Goal: Task Accomplishment & Management: Complete application form

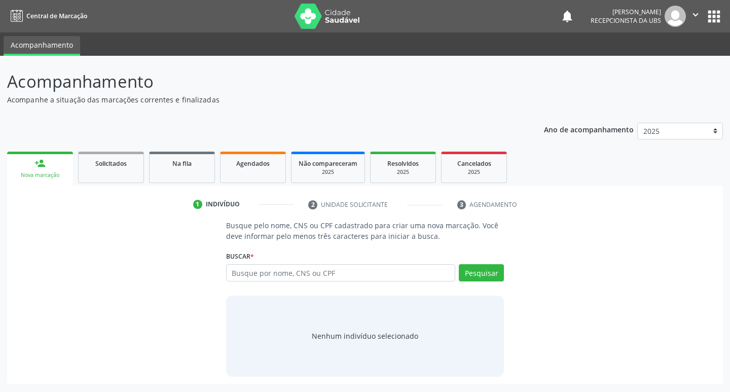
click at [275, 263] on div "Buscar * Busque por nome, CNS ou CPF Nenhum resultado encontrado para: " " Digi…" at bounding box center [365, 268] width 278 height 40
click at [273, 270] on input "text" at bounding box center [341, 272] width 230 height 17
paste input "700 8094 0903 1580"
type input "700 8094 0903 1580"
click at [490, 273] on button "Pesquisar" at bounding box center [481, 272] width 45 height 17
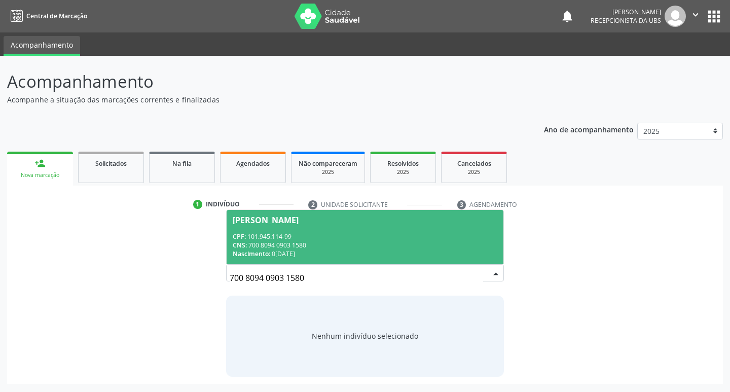
click at [339, 236] on div "CPF: 101.945.114-99" at bounding box center [365, 236] width 265 height 9
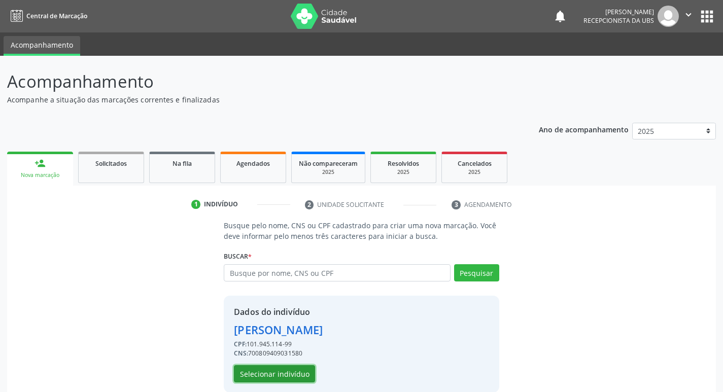
click at [295, 375] on button "Selecionar indivíduo" at bounding box center [274, 373] width 81 height 17
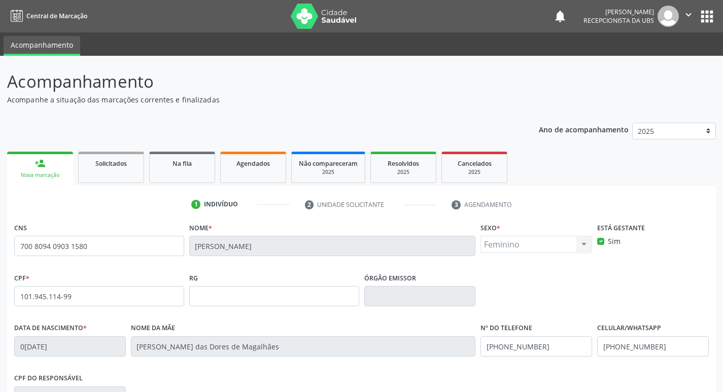
scroll to position [158, 0]
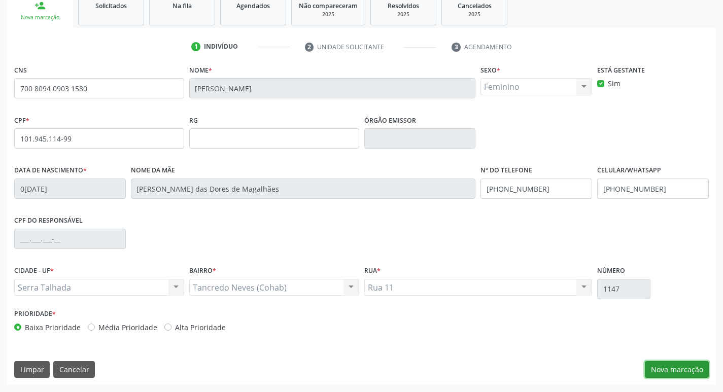
click at [679, 368] on button "Nova marcação" at bounding box center [677, 369] width 64 height 17
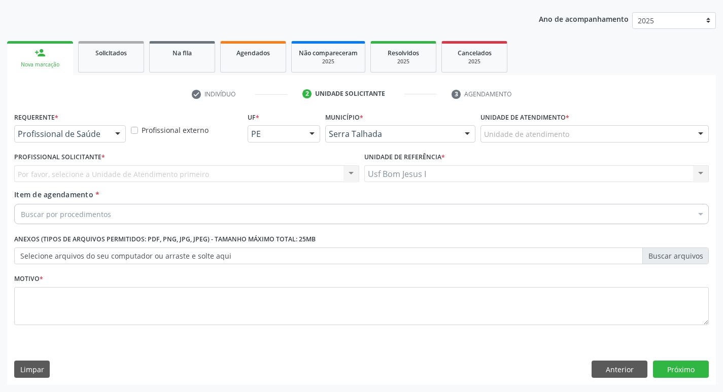
scroll to position [111, 0]
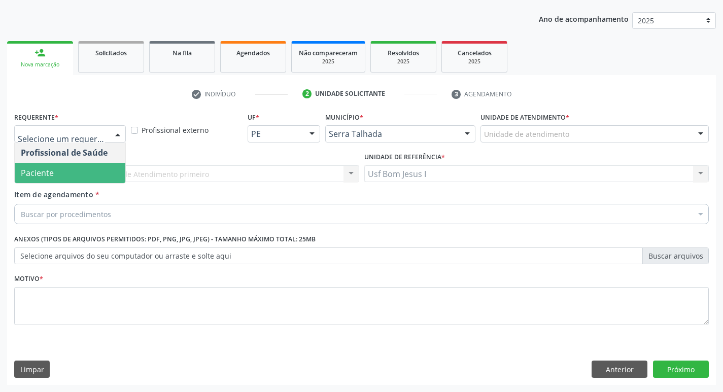
click at [77, 175] on span "Paciente" at bounding box center [70, 173] width 111 height 20
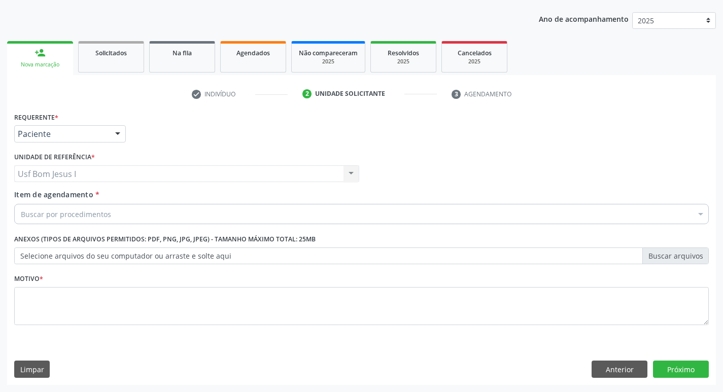
click at [91, 220] on div "Buscar por procedimentos" at bounding box center [361, 214] width 694 height 20
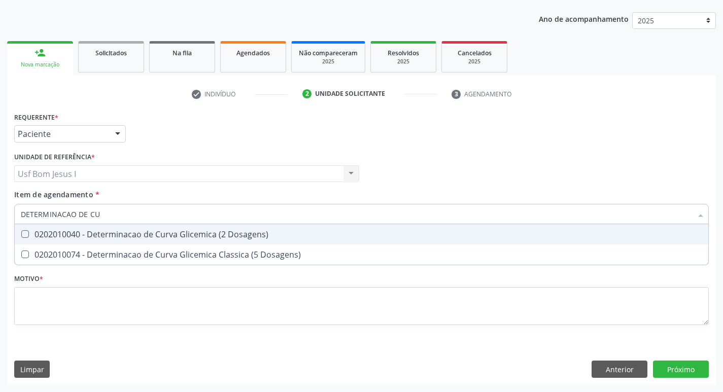
type input "DETERMINACAO DE CUR"
click at [264, 236] on div "0202010040 - Determinacao de Curva Glicemica (2 Dosagens)" at bounding box center [361, 234] width 681 height 8
checkbox Dosagens\) "true"
click at [117, 219] on input "DETERMINACAO DE CUR" at bounding box center [356, 214] width 671 height 20
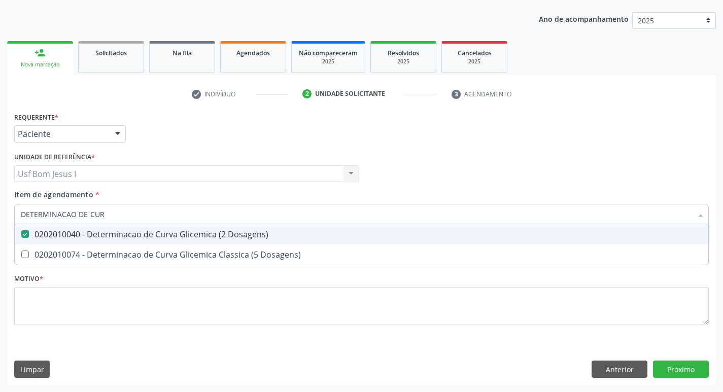
click at [117, 219] on input "DETERMINACAO DE CUR" at bounding box center [356, 214] width 671 height 20
type input "I"
checkbox Dosagens\) "false"
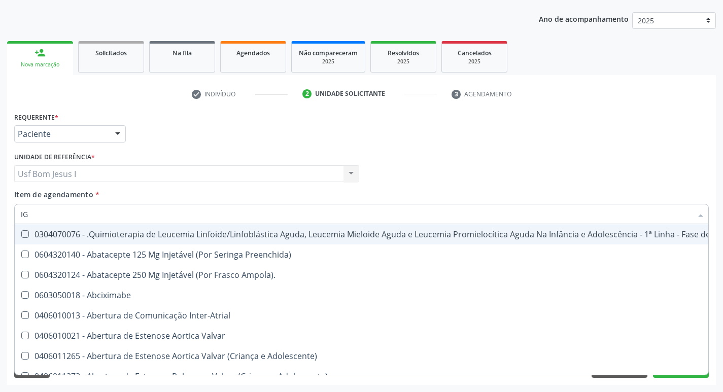
type input "IGG"
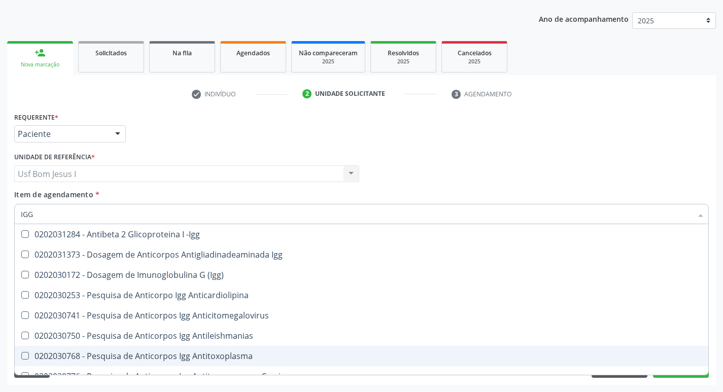
click at [272, 352] on span "0202030768 - Pesquisa de Anticorpos Igg Antitoxoplasma" at bounding box center [361, 356] width 693 height 20
checkbox Antitoxoplasma "true"
type input "IG"
checkbox Antitoxoplasma "false"
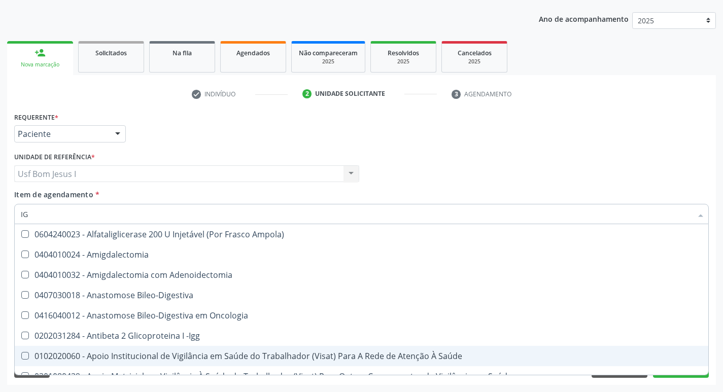
type input "IGM"
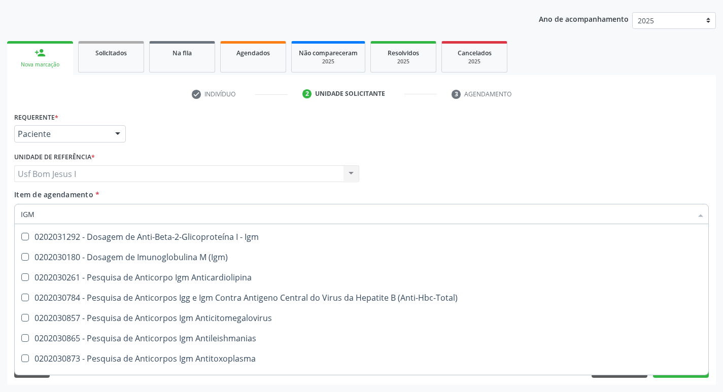
scroll to position [67, 0]
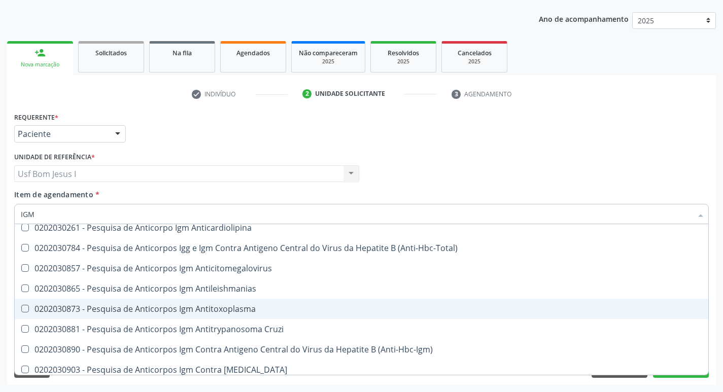
click at [248, 312] on div "0202030873 - Pesquisa de Anticorpos Igm Antitoxoplasma" at bounding box center [361, 309] width 681 height 8
checkbox Antitoxoplasma "true"
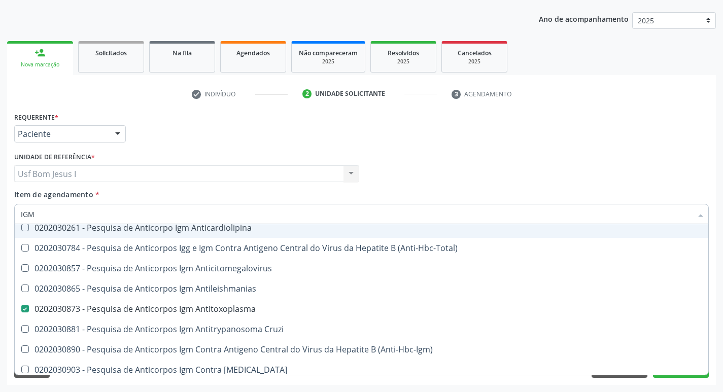
click at [64, 215] on input "IGM" at bounding box center [356, 214] width 671 height 20
type input "C"
checkbox Antitoxoplasma "false"
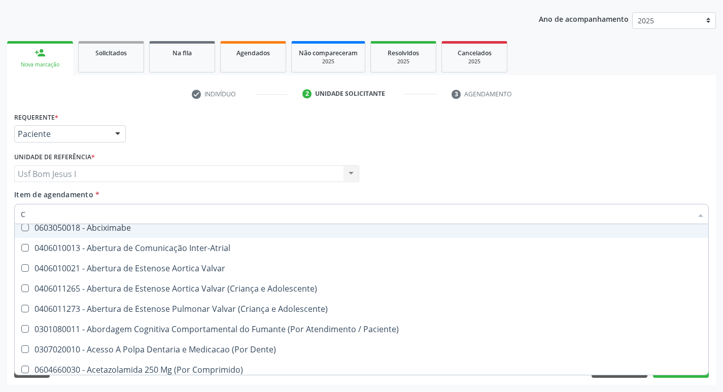
type input "CU"
checkbox Central "true"
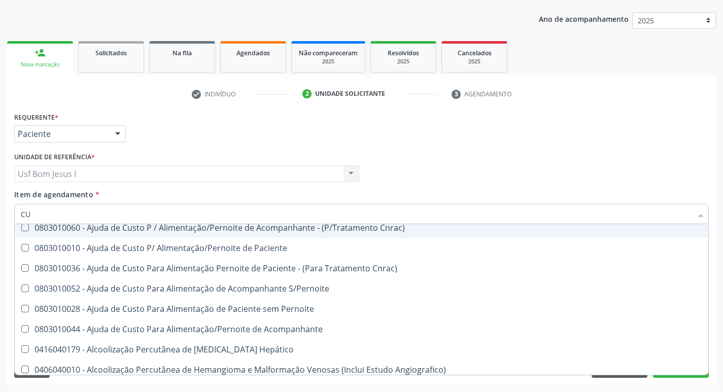
type input "CUL"
checkbox Dosagens\) "false"
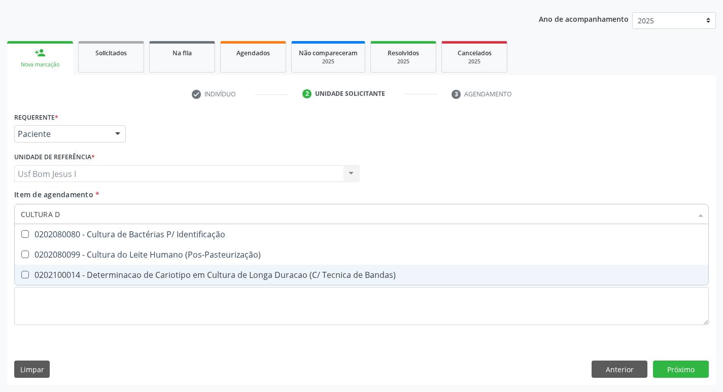
scroll to position [0, 0]
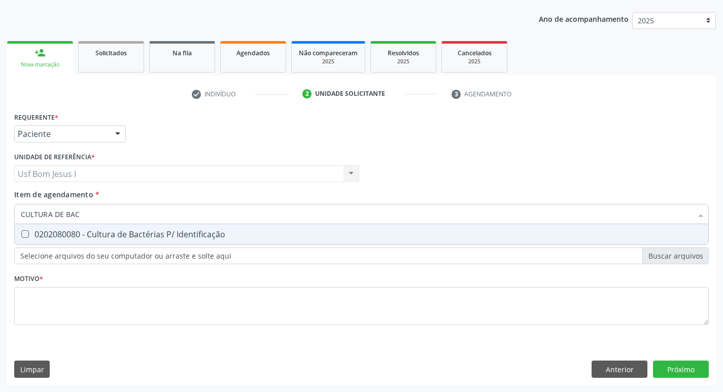
type input "CULTURA DE BACT"
click at [157, 235] on div "0202080080 - Cultura de Bactérias P/ Identificação" at bounding box center [361, 234] width 681 height 8
checkbox Identificação "true"
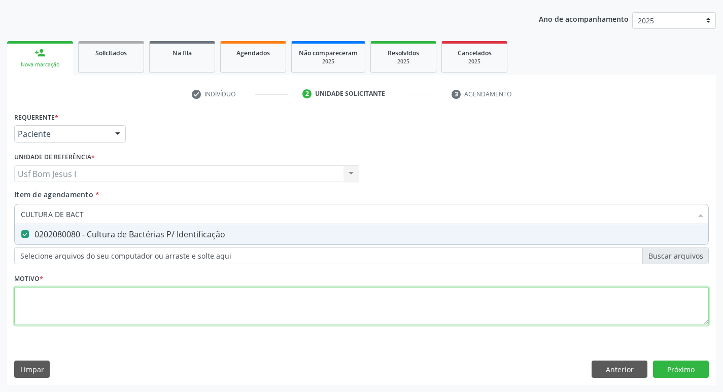
click at [176, 308] on div "Requerente * Paciente Profissional de Saúde Paciente Nenhum resultado encontrad…" at bounding box center [361, 225] width 694 height 230
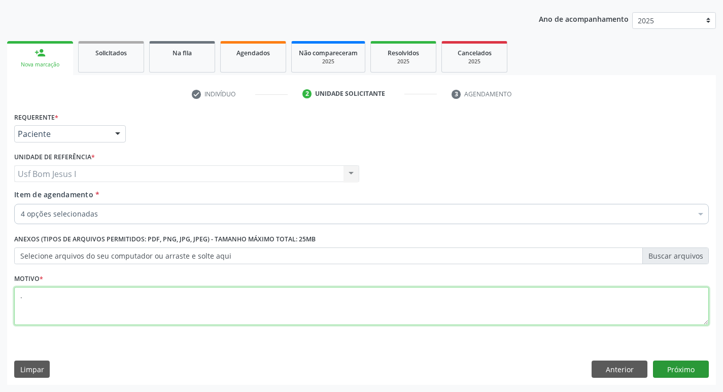
type textarea "."
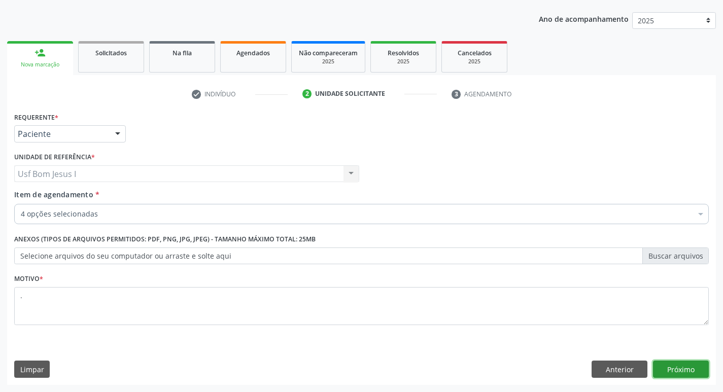
click at [698, 374] on button "Próximo" at bounding box center [681, 369] width 56 height 17
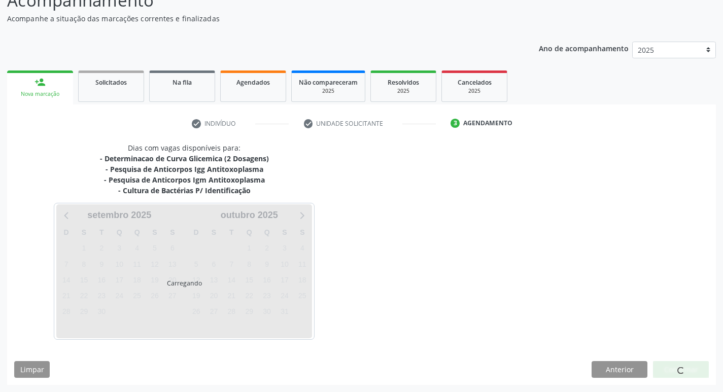
scroll to position [81, 0]
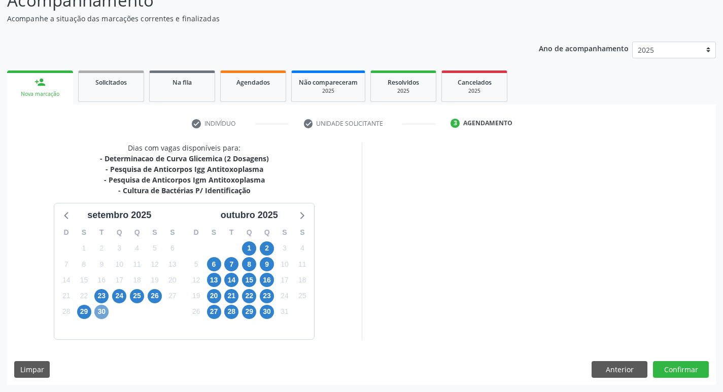
click at [104, 316] on span "30" at bounding box center [101, 312] width 14 height 14
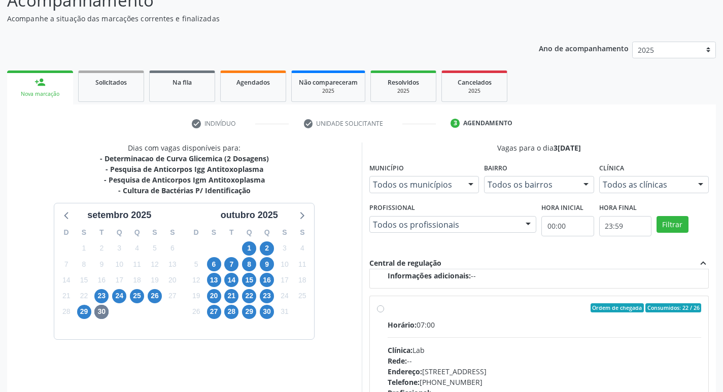
scroll to position [338, 0]
click at [572, 341] on div "Horário: 07:00 Clínica: Lab Rede: -- Endereço: [STREET_ADDRESS] Telefone: [PHON…" at bounding box center [544, 387] width 314 height 139
click at [384, 311] on input "Ordem de chegada Consumidos: 22 / 26 Horário: 07:00 Clínica: Lab Rede: -- Ender…" at bounding box center [380, 306] width 7 height 9
radio input "true"
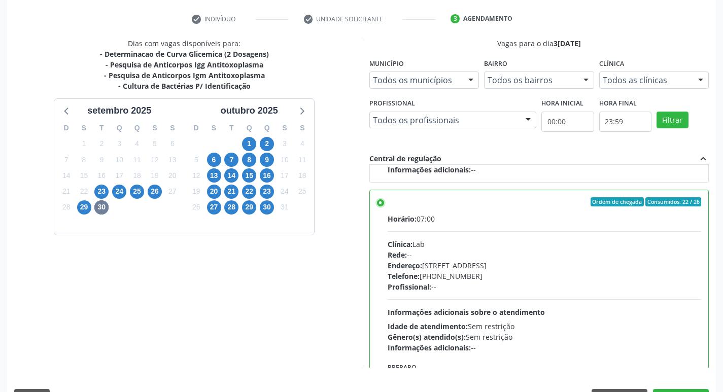
scroll to position [214, 0]
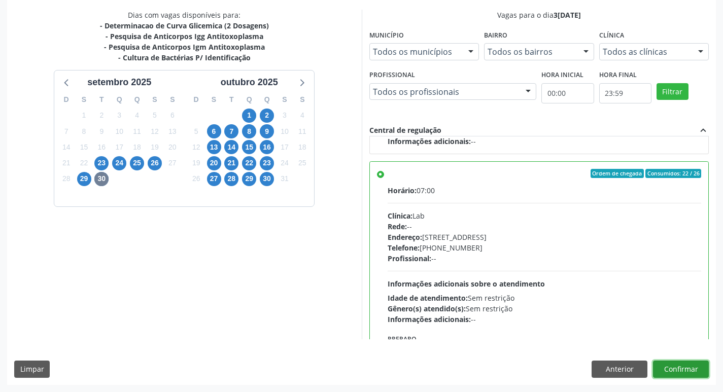
click at [670, 369] on button "Confirmar" at bounding box center [681, 369] width 56 height 17
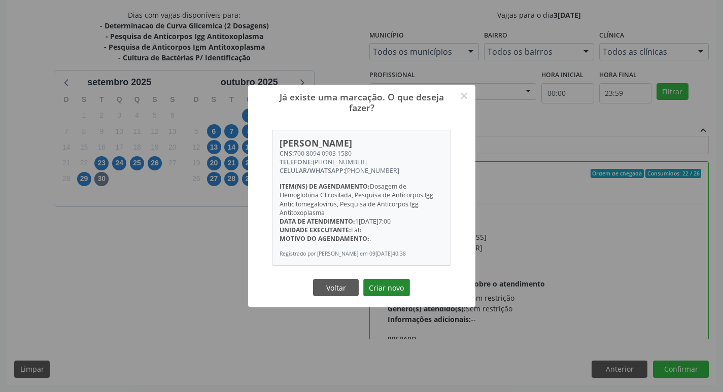
click at [390, 292] on button "Criar novo" at bounding box center [386, 287] width 47 height 17
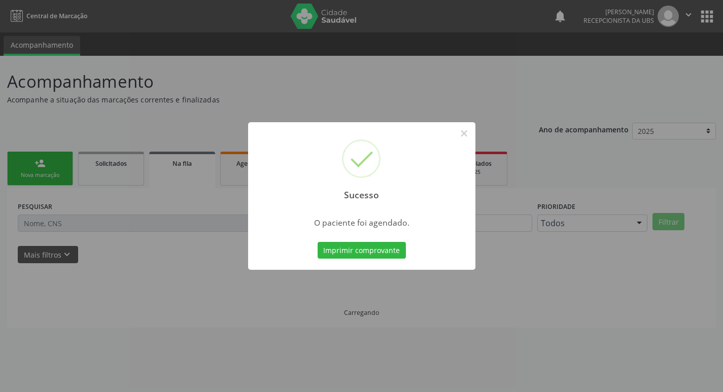
scroll to position [0, 0]
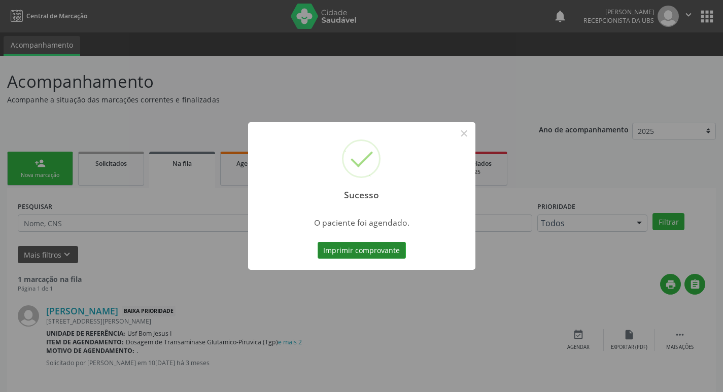
click at [366, 252] on button "Imprimir comprovante" at bounding box center [361, 250] width 88 height 17
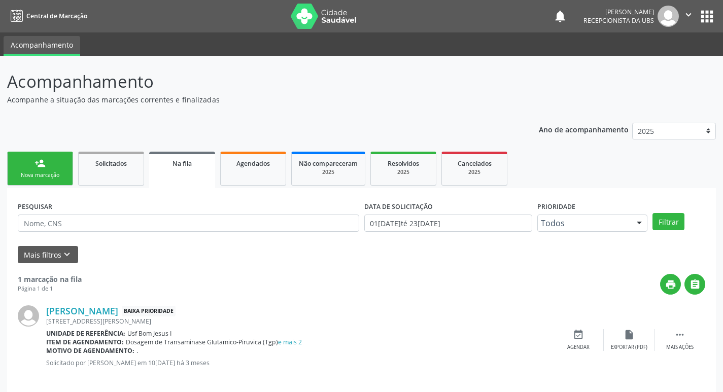
click at [46, 179] on div "Nova marcação" at bounding box center [40, 175] width 51 height 8
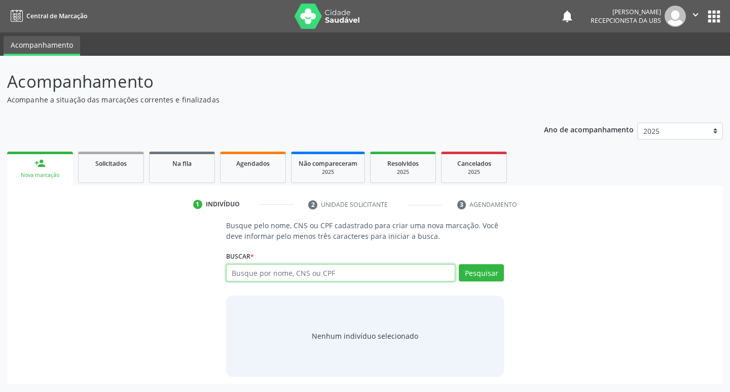
click at [255, 273] on input "text" at bounding box center [341, 272] width 230 height 17
click at [378, 278] on input "text" at bounding box center [341, 272] width 230 height 17
type input "708604505721781"
click at [503, 275] on button "Pesquisar" at bounding box center [481, 272] width 45 height 17
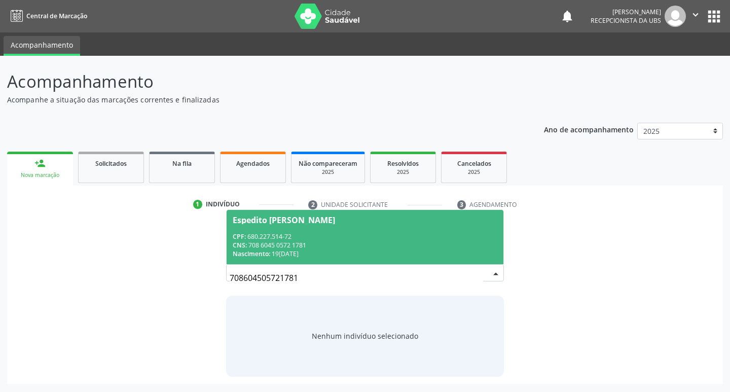
click at [346, 254] on div "Nascimento: 1[DATE]" at bounding box center [365, 254] width 265 height 9
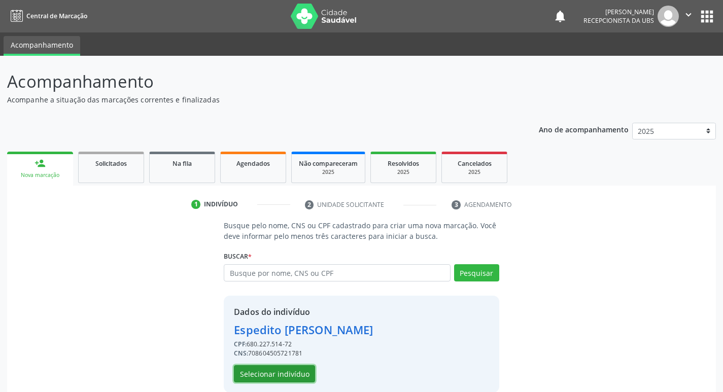
click at [293, 379] on button "Selecionar indivíduo" at bounding box center [274, 373] width 81 height 17
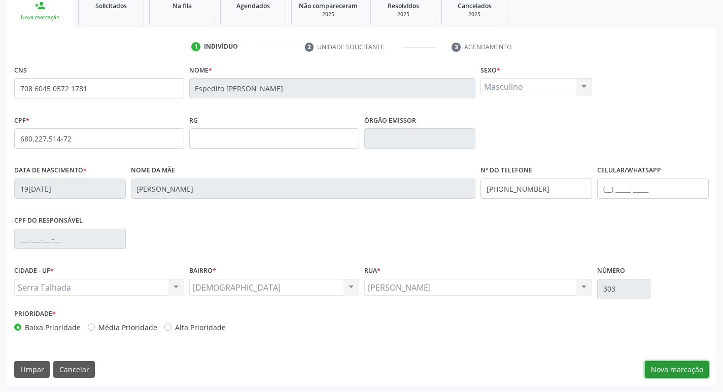
click at [672, 368] on button "Nova marcação" at bounding box center [677, 369] width 64 height 17
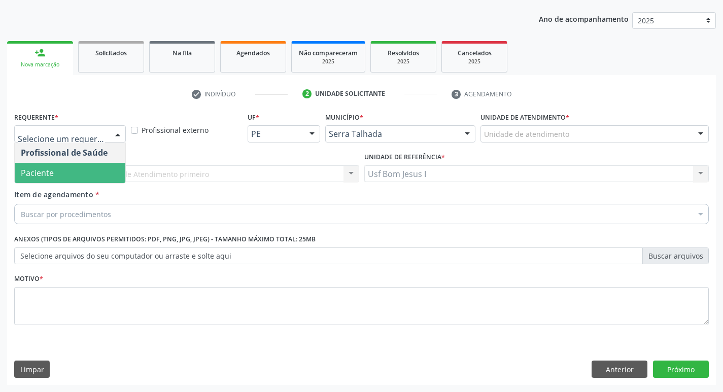
click at [47, 168] on span "Paciente" at bounding box center [37, 172] width 33 height 11
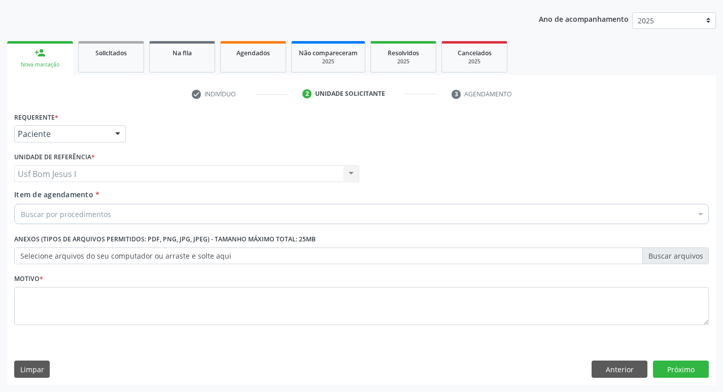
click at [109, 215] on div "Buscar por procedimentos" at bounding box center [361, 214] width 694 height 20
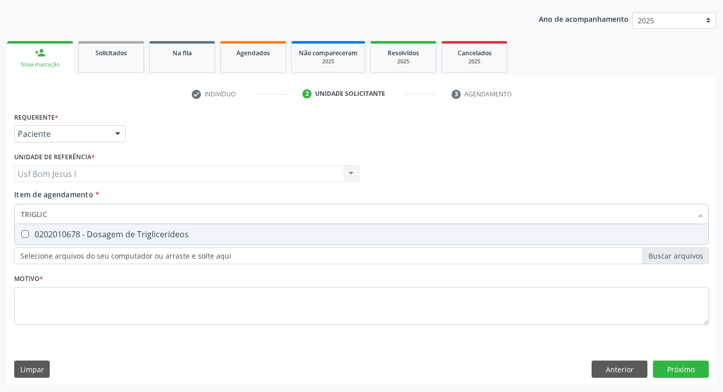
type input "TRIGLICE"
click at [109, 233] on div "0202010678 - Dosagem de Triglicerideos" at bounding box center [361, 234] width 681 height 8
checkbox Triglicerideos "true"
type input "TRIGLICE"
click at [57, 194] on span "Item de agendamento" at bounding box center [53, 195] width 79 height 10
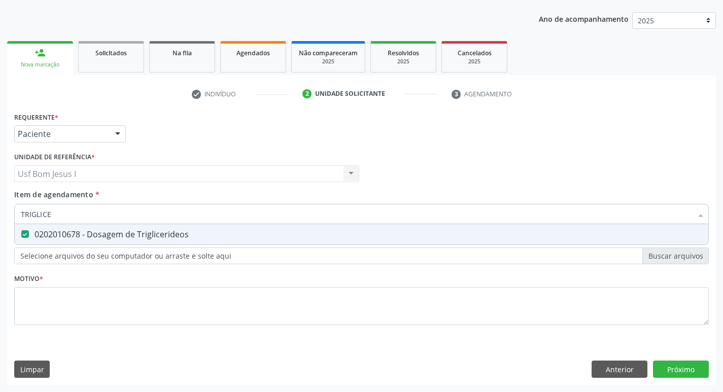
click at [57, 204] on input "TRIGLICE" at bounding box center [356, 214] width 671 height 20
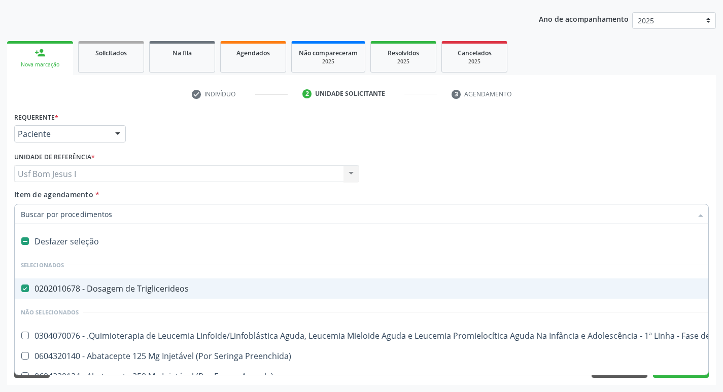
click at [59, 216] on input "Item de agendamento *" at bounding box center [356, 214] width 671 height 20
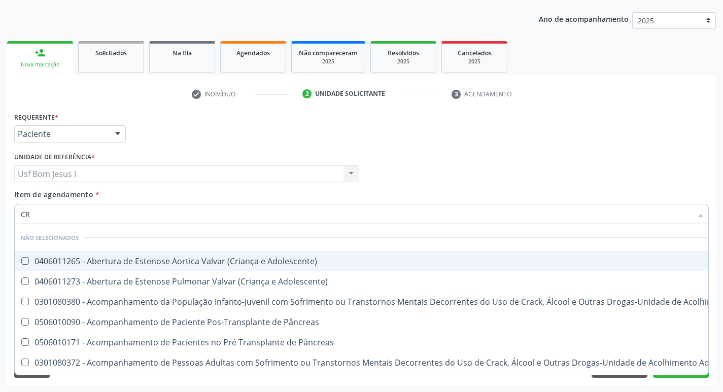
type input "CRE"
checkbox Adolescente\) "false"
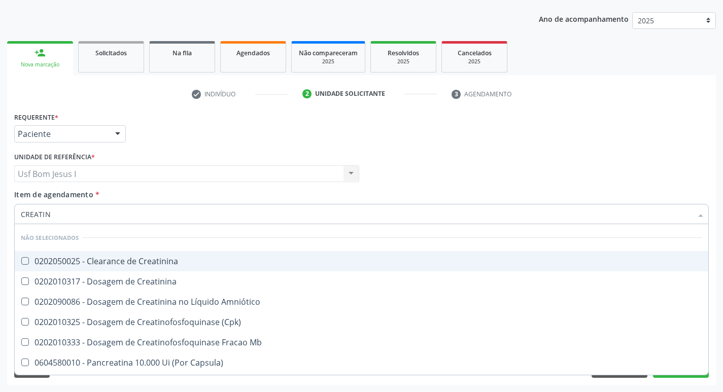
type input "CREATINI"
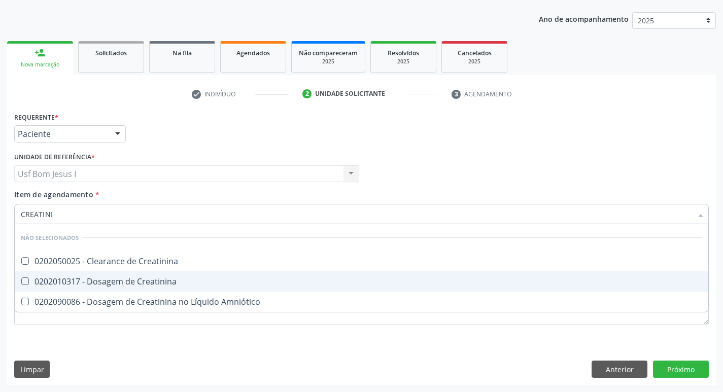
click at [81, 278] on div "0202010317 - Dosagem de Creatinina" at bounding box center [361, 281] width 681 height 8
checkbox Creatinina "true"
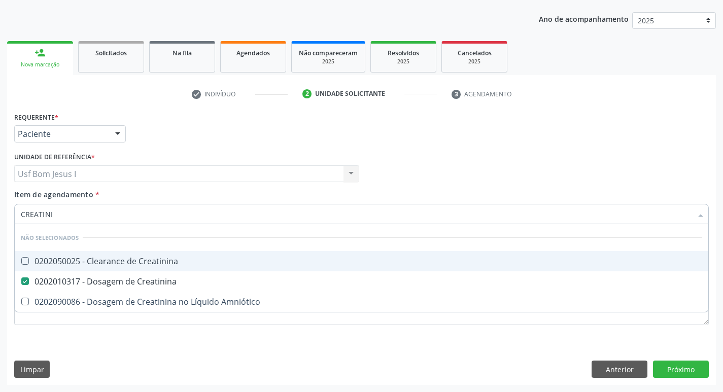
click at [60, 216] on input "CREATINI" at bounding box center [356, 214] width 671 height 20
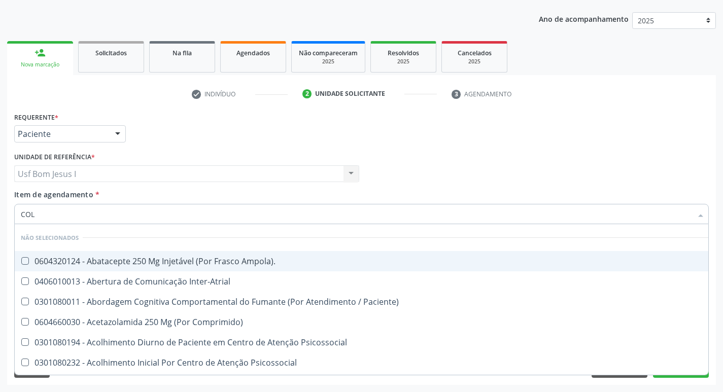
type input "COLE"
checkbox Ampola\)\ "false"
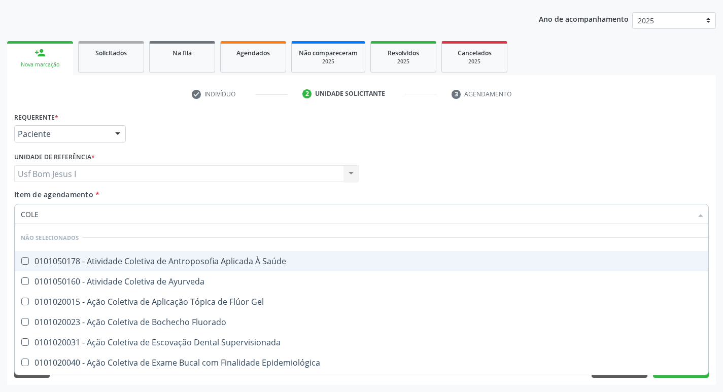
type input "COLES"
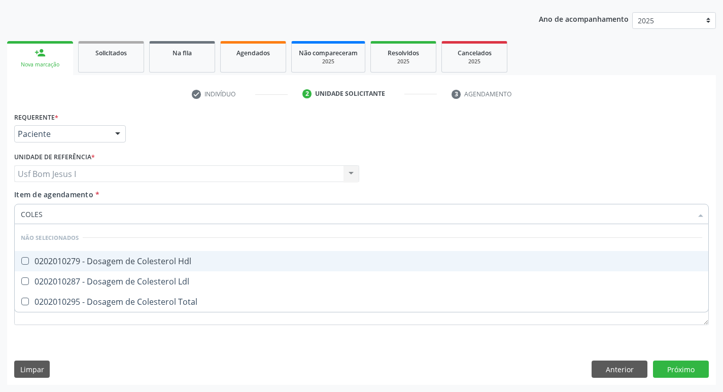
click at [47, 261] on div "0202010279 - Dosagem de Colesterol Hdl" at bounding box center [361, 261] width 681 height 8
checkbox Hdl "true"
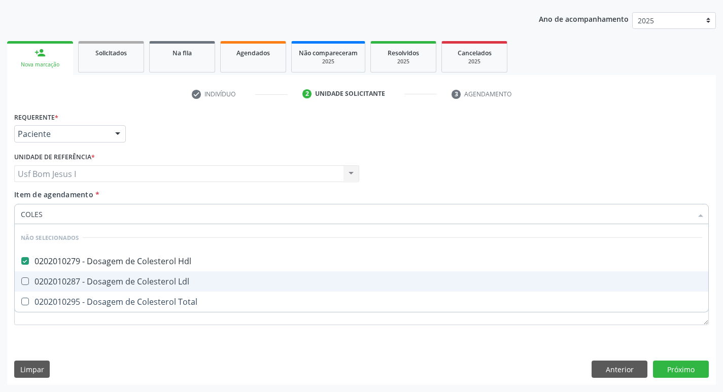
click at [58, 279] on div "0202010287 - Dosagem de Colesterol Ldl" at bounding box center [361, 281] width 681 height 8
checkbox Ldl "true"
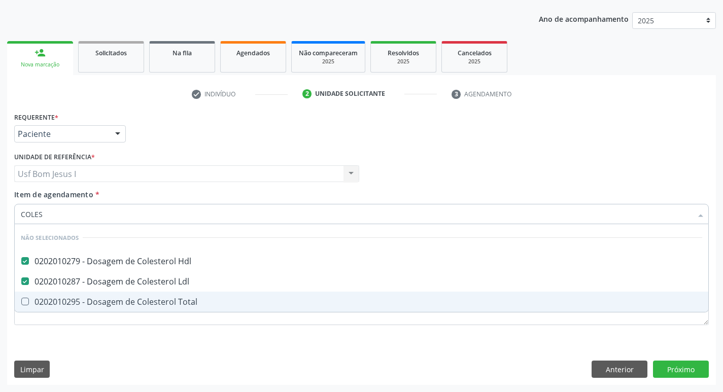
click at [58, 292] on span "0202010295 - Dosagem de Colesterol Total" at bounding box center [361, 302] width 693 height 20
checkbox Total "true"
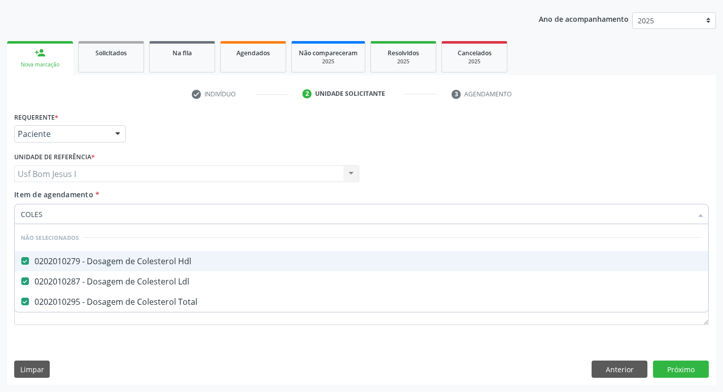
click at [49, 217] on input "COLES" at bounding box center [356, 214] width 671 height 20
type input "G"
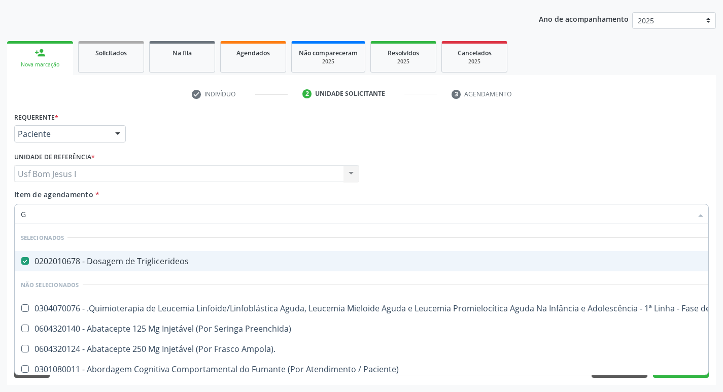
checkbox Manutenção "false"
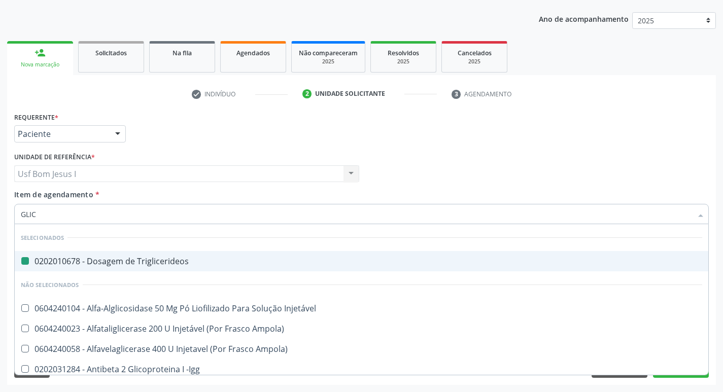
type input "GLICO"
checkbox Triglicerideos "false"
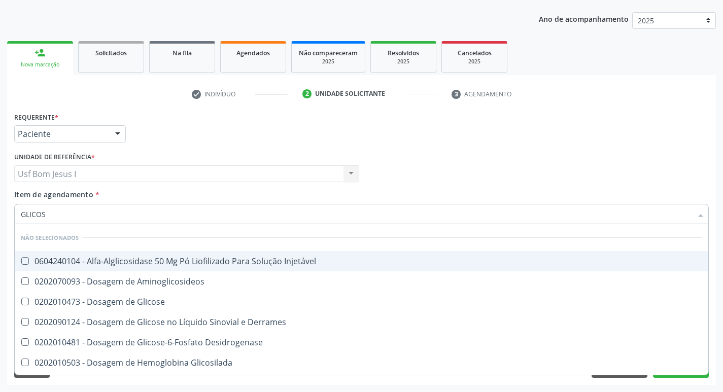
type input "GLICOSE"
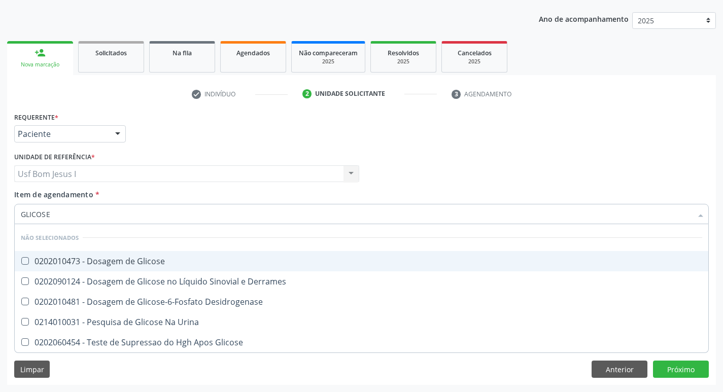
click at [38, 262] on div "0202010473 - Dosagem de Glicose" at bounding box center [361, 261] width 681 height 8
checkbox Glicose "true"
click at [57, 211] on input "GLICOSE" at bounding box center [356, 214] width 671 height 20
type input "ANAL"
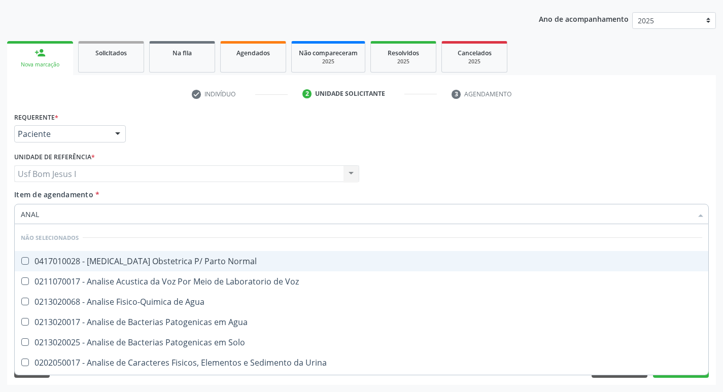
checkbox Normal "false"
type input "ANALISE"
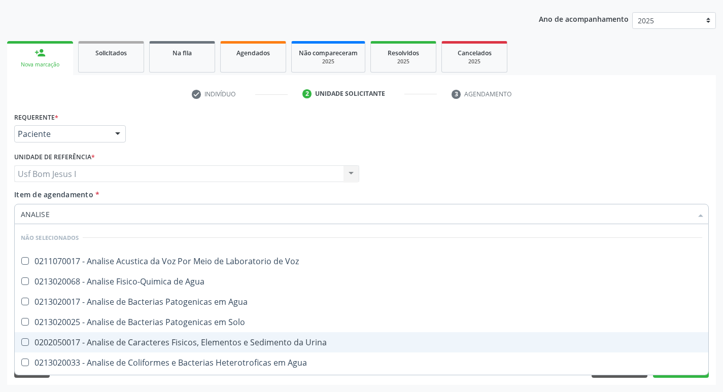
click at [119, 339] on div "0202050017 - Analise de Caracteres Fisicos, Elementos e Sedimento da Urina" at bounding box center [361, 342] width 681 height 8
checkbox Urina "true"
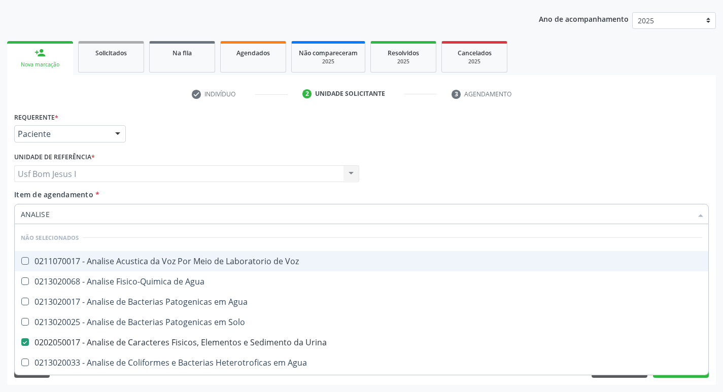
click at [67, 214] on input "ANALISE" at bounding box center [356, 214] width 671 height 20
type input "HEMO"
checkbox Urina "false"
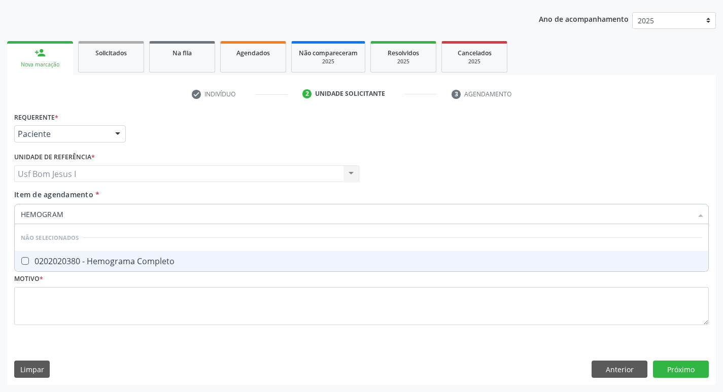
type input "HEMOGRAMA"
click at [82, 258] on div "0202020380 - Hemograma Completo" at bounding box center [361, 261] width 681 height 8
checkbox Completo "true"
click at [73, 215] on input "HEMOGRAMA" at bounding box center [356, 214] width 671 height 20
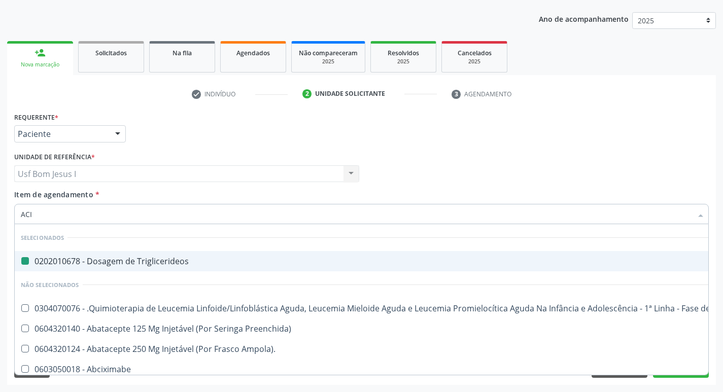
type input "ACID"
checkbox Triglicerideos "false"
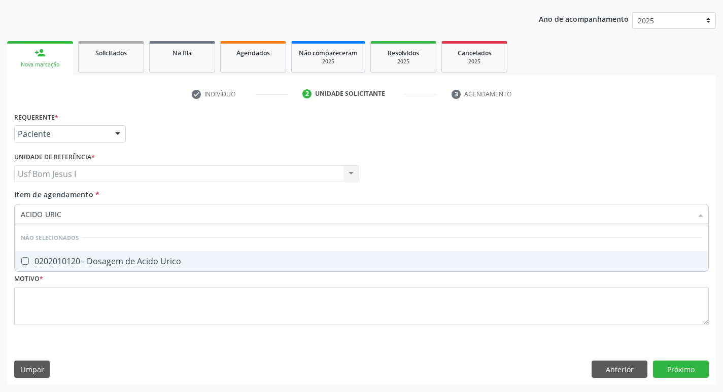
type input "ACIDO URICO"
click at [81, 264] on div "0202010120 - Dosagem de Acido Urico" at bounding box center [361, 261] width 681 height 8
checkbox Urico "true"
click at [82, 220] on input "ACIDO URICO" at bounding box center [356, 214] width 671 height 20
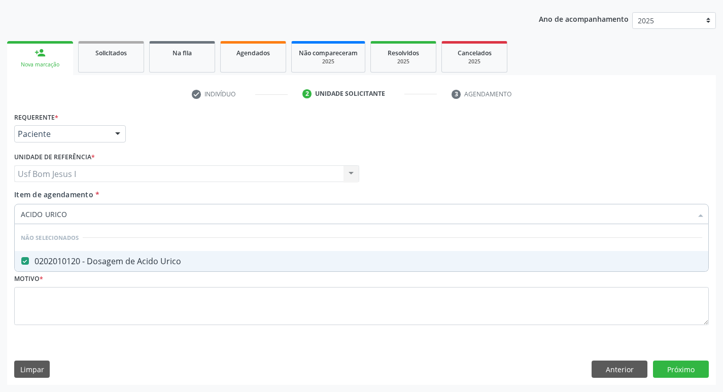
click at [82, 220] on input "ACIDO URICO" at bounding box center [356, 214] width 671 height 20
type input "U"
checkbox Urico "false"
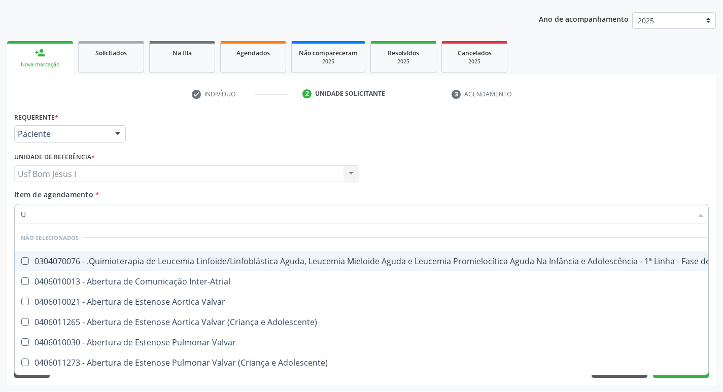
type input "UR"
checkbox Diálise "true"
checkbox Urina "false"
checkbox Níveis "true"
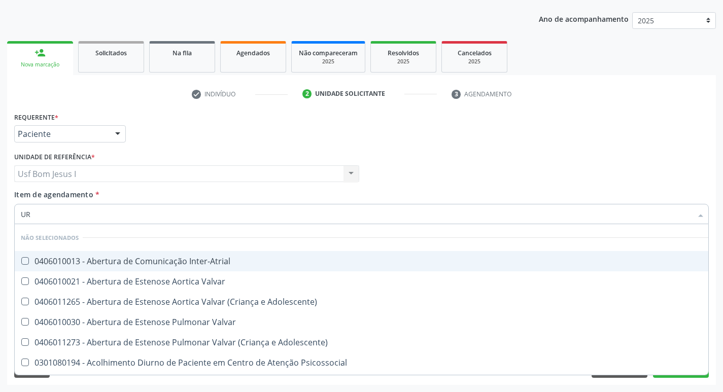
type input "URE"
checkbox Urina "false"
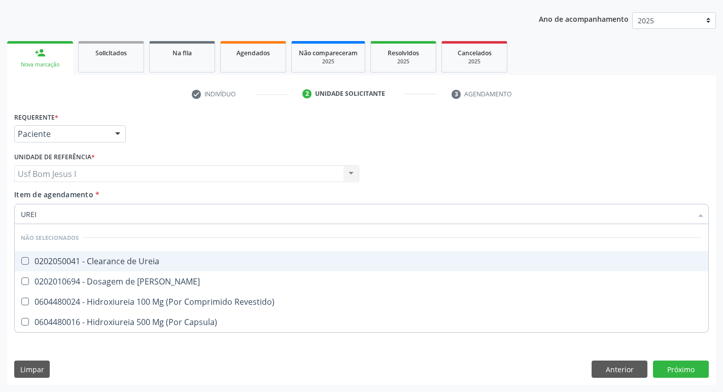
type input "UREIA"
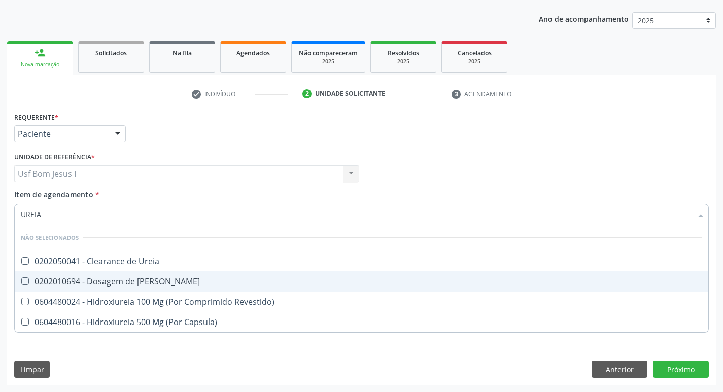
click at [93, 274] on span "0202010694 - Dosagem de [PERSON_NAME]" at bounding box center [361, 281] width 693 height 20
checkbox Ureia "true"
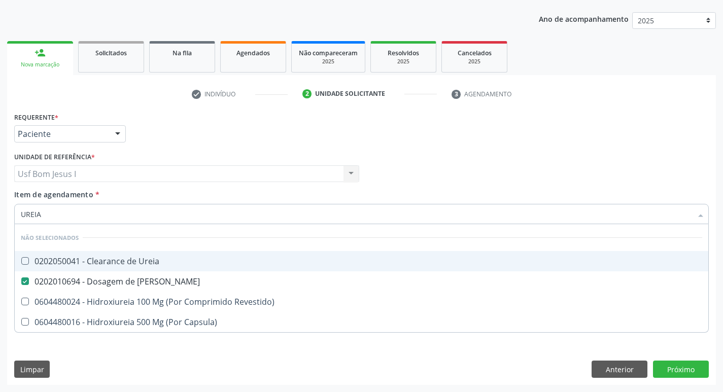
click at [52, 215] on input "UREIA" at bounding box center [356, 214] width 671 height 20
type input "AN"
checkbox Ureia "false"
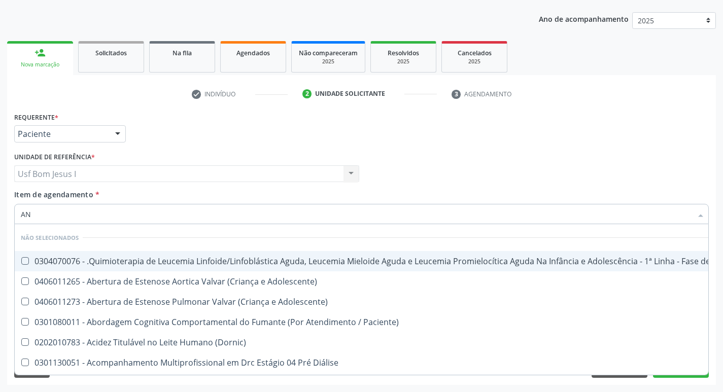
type input "ANT"
checkbox Urina "false"
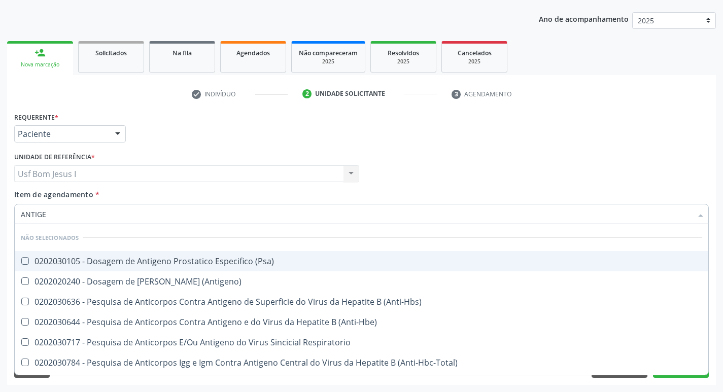
type input "ANTIGEN"
click at [99, 265] on div "0202030105 - Dosagem de Antigeno Prostatico Especifico (Psa)" at bounding box center [361, 261] width 681 height 8
checkbox \(Psa\) "true"
click at [494, 151] on div "Profissional Solicitante Por favor, selecione a Unidade de Atendimento primeiro…" at bounding box center [361, 170] width 699 height 40
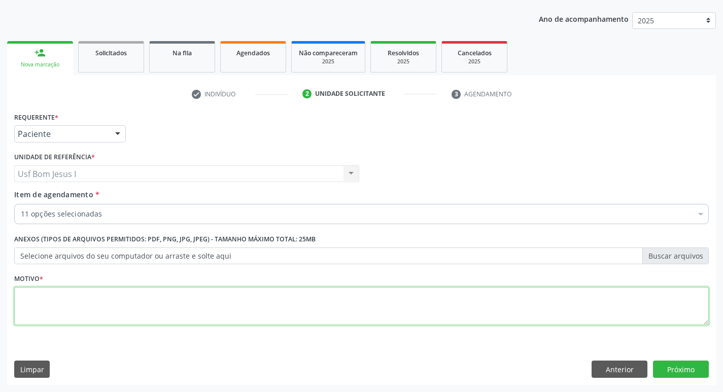
click at [386, 300] on textarea at bounding box center [361, 306] width 694 height 39
type textarea "."
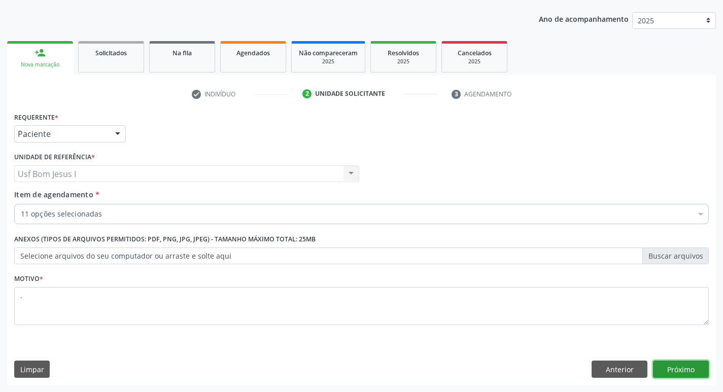
click at [674, 373] on button "Próximo" at bounding box center [681, 369] width 56 height 17
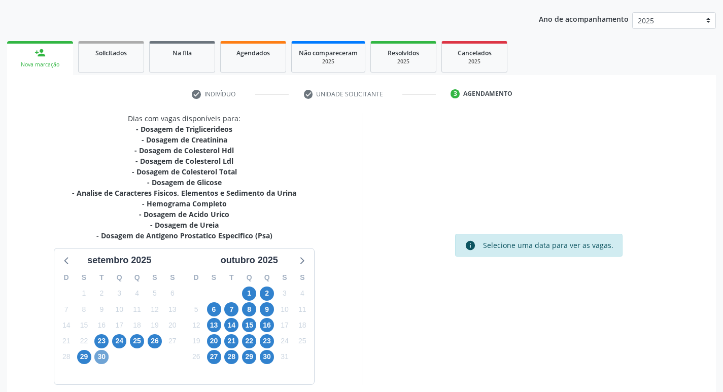
click at [104, 359] on span "30" at bounding box center [101, 357] width 14 height 14
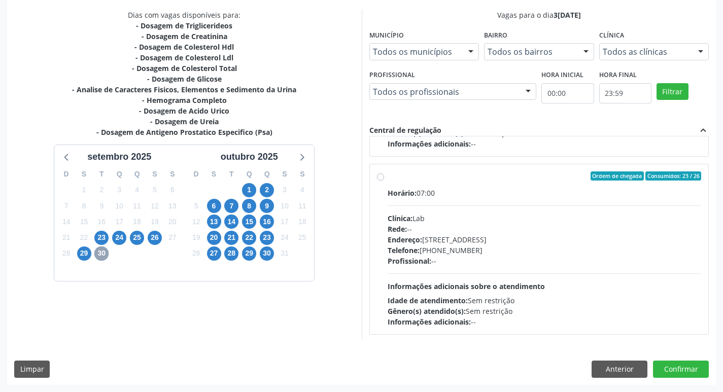
scroll to position [338, 0]
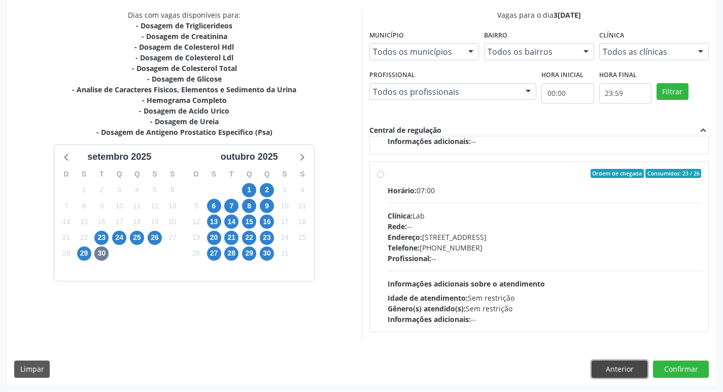
click at [617, 372] on button "Anterior" at bounding box center [619, 369] width 56 height 17
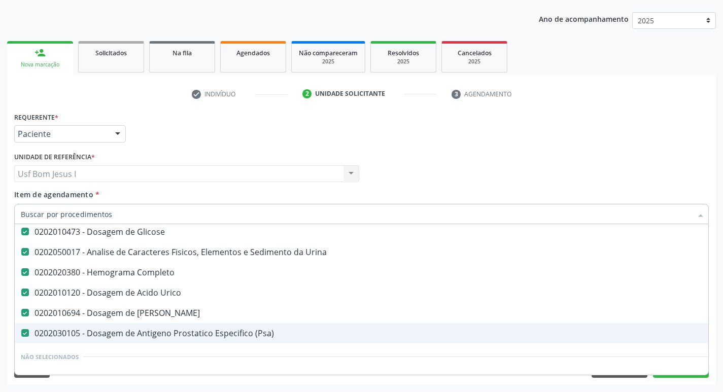
scroll to position [203, 0]
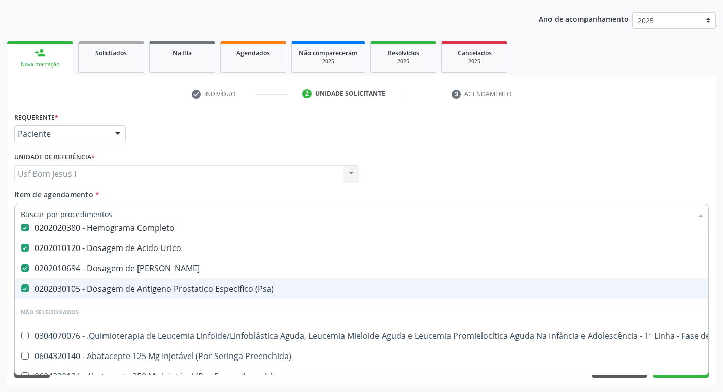
click at [223, 293] on div "0202030105 - Dosagem de Antigeno Prostatico Especifico (Psa)" at bounding box center [416, 289] width 790 height 8
checkbox \(Psa\) "false"
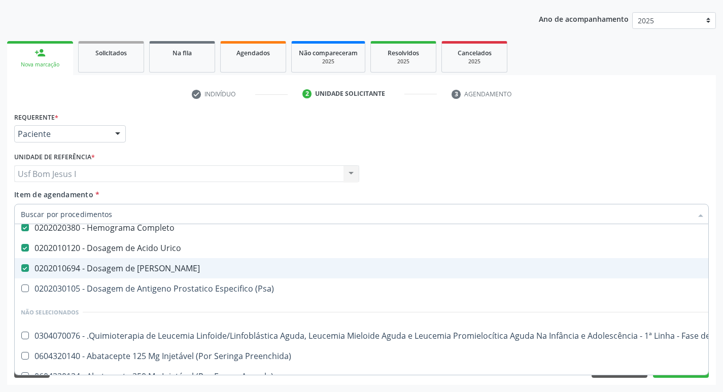
click at [513, 157] on div "Profissional Solicitante Por favor, selecione a Unidade de Atendimento primeiro…" at bounding box center [361, 170] width 699 height 40
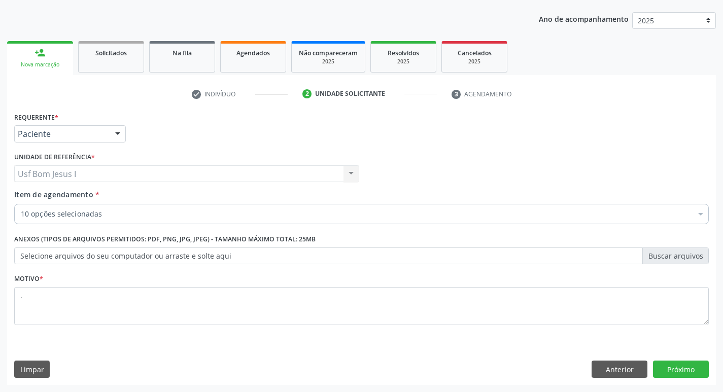
scroll to position [0, 0]
click at [684, 371] on button "Próximo" at bounding box center [681, 369] width 56 height 17
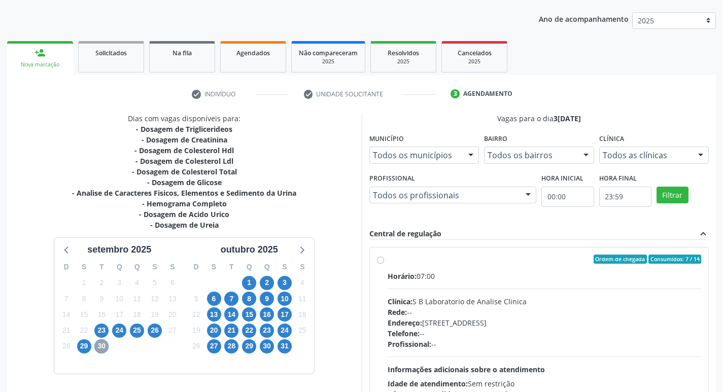
click at [100, 346] on span "30" at bounding box center [101, 346] width 14 height 14
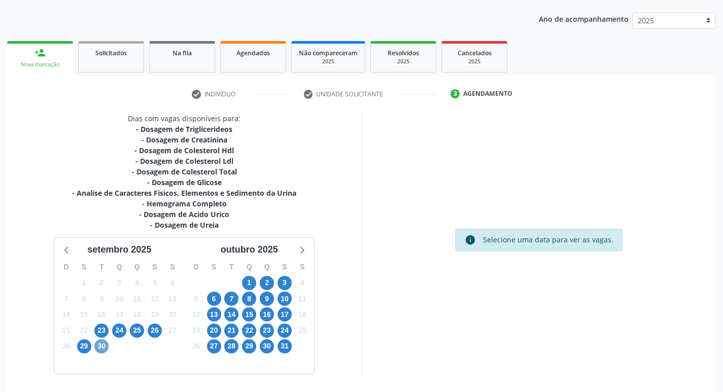
click at [102, 350] on span "30" at bounding box center [101, 346] width 14 height 14
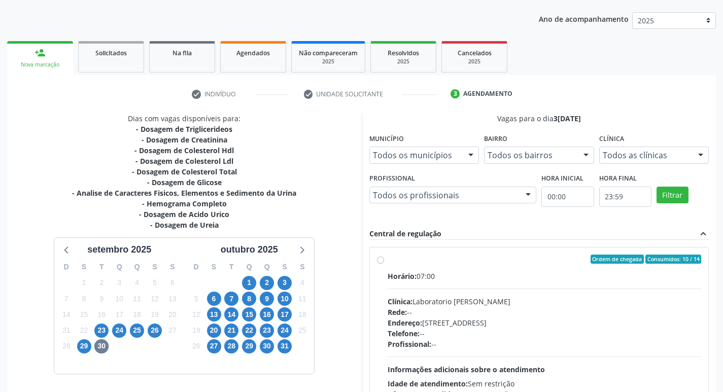
click at [536, 311] on div "Rede: --" at bounding box center [544, 312] width 314 height 11
click at [384, 264] on input "Ordem de chegada Consumidos: 10 / 14 Horário: 07:00 Clínica: Laboratorio [PERSO…" at bounding box center [380, 259] width 7 height 9
radio input "true"
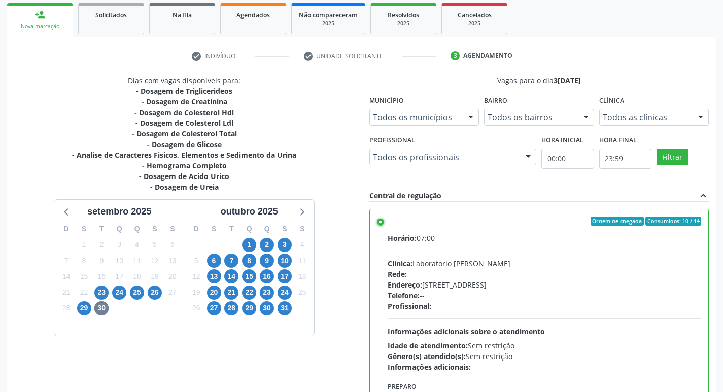
scroll to position [214, 0]
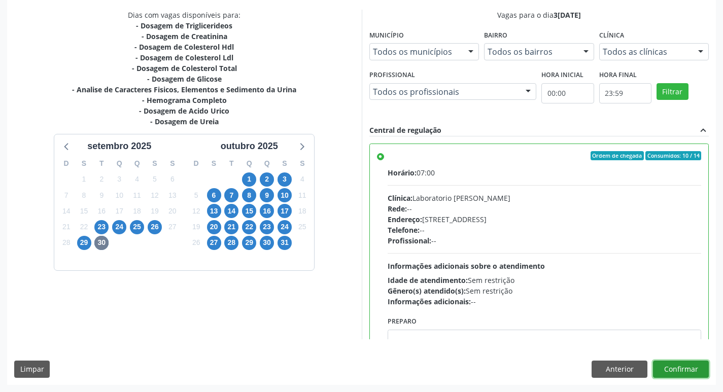
click at [695, 371] on button "Confirmar" at bounding box center [681, 369] width 56 height 17
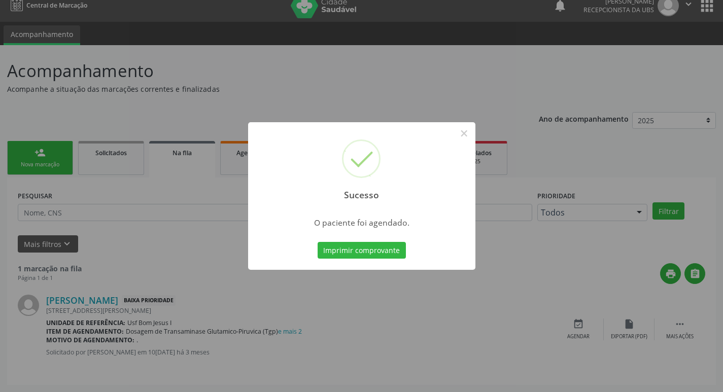
scroll to position [0, 0]
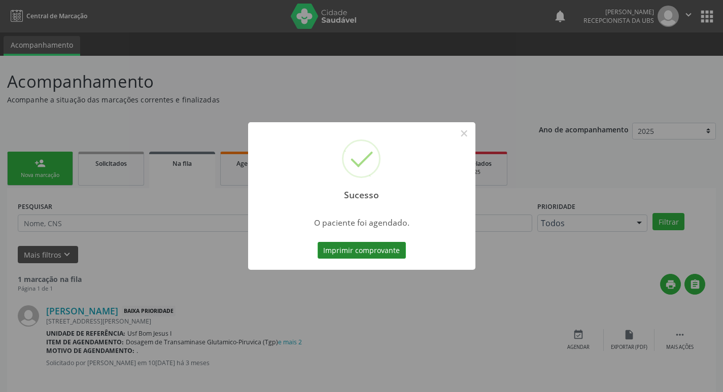
click at [348, 245] on button "Imprimir comprovante" at bounding box center [361, 250] width 88 height 17
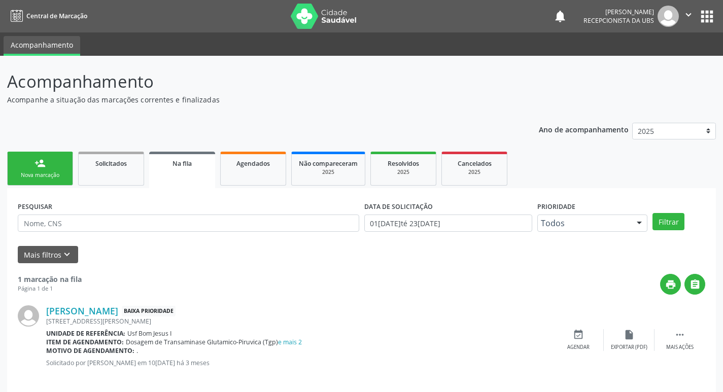
click at [52, 163] on link "person_add Nova marcação" at bounding box center [40, 169] width 66 height 34
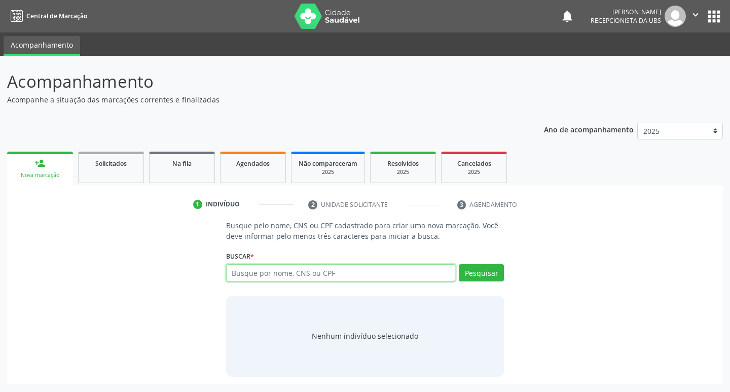
click at [271, 272] on input "text" at bounding box center [341, 272] width 230 height 17
paste input "708 6045 0572 1781"
type input "708 6045 0572 1781"
click at [486, 274] on button "Pesquisar" at bounding box center [481, 272] width 45 height 17
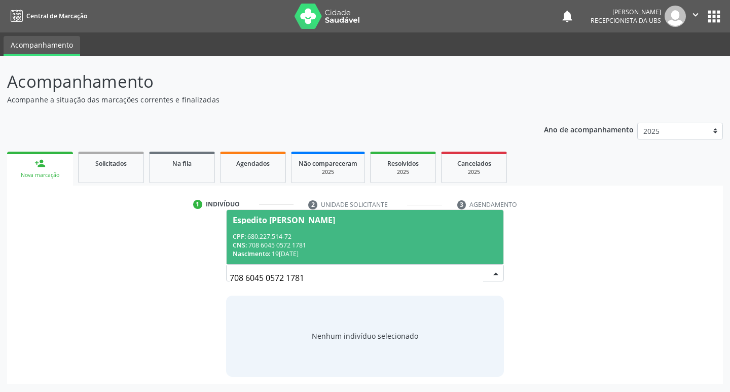
click at [363, 248] on div "CNS: 708 6045 0572 1781" at bounding box center [365, 245] width 265 height 9
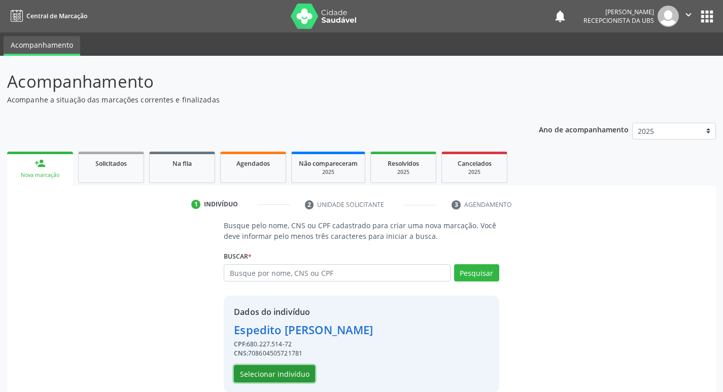
click at [255, 375] on button "Selecionar indivíduo" at bounding box center [274, 373] width 81 height 17
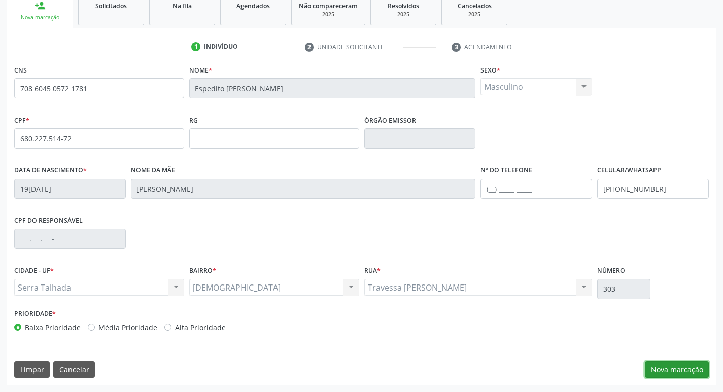
click at [681, 371] on button "Nova marcação" at bounding box center [677, 369] width 64 height 17
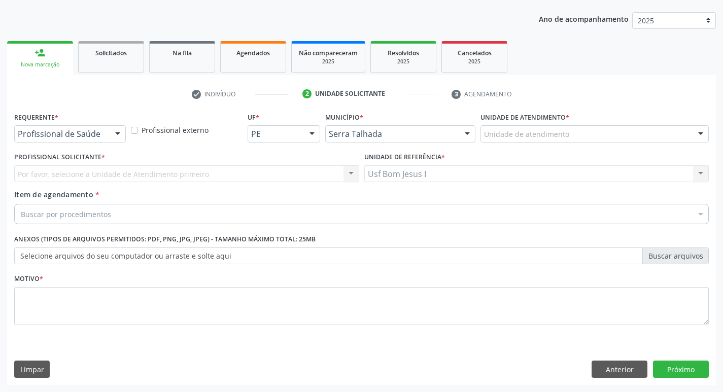
drag, startPoint x: 92, startPoint y: 132, endPoint x: 92, endPoint y: 153, distance: 20.3
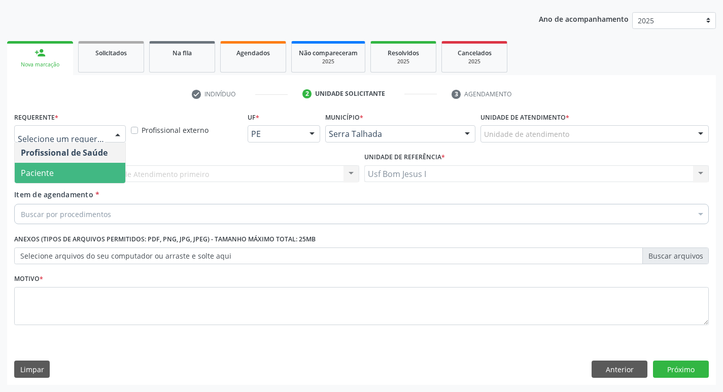
click at [94, 175] on span "Paciente" at bounding box center [70, 173] width 111 height 20
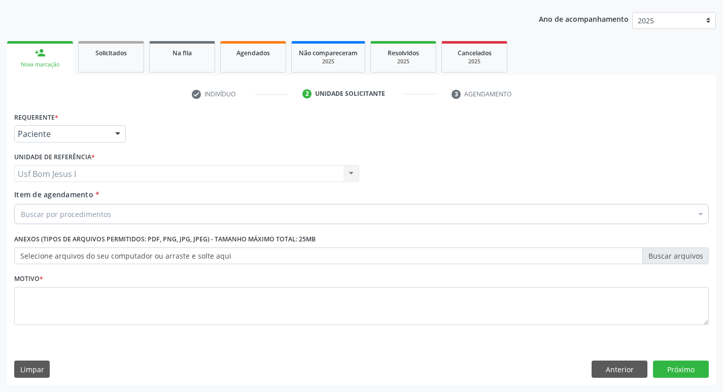
click at [138, 216] on div "Buscar por procedimentos" at bounding box center [361, 214] width 694 height 20
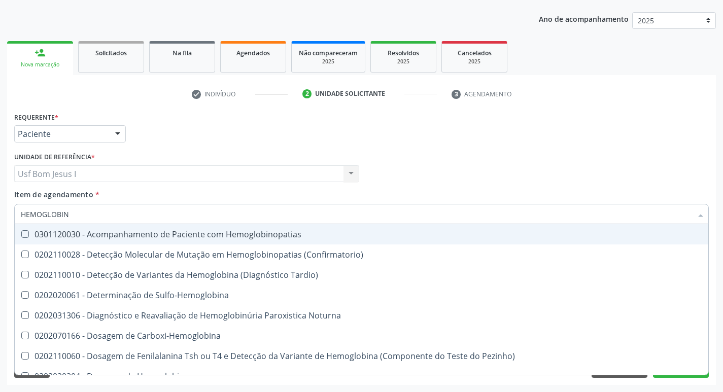
type input "HEMOGLOBINA"
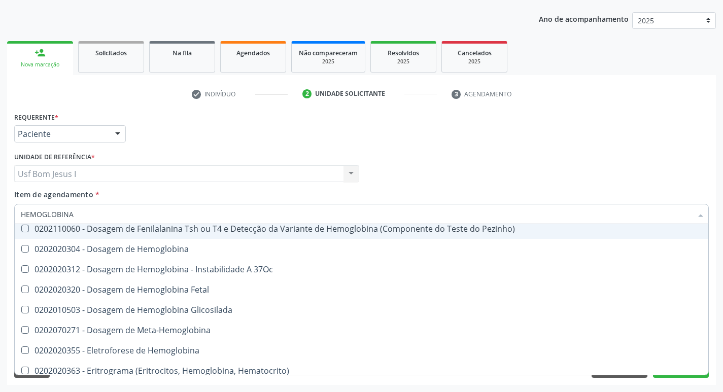
scroll to position [93, 0]
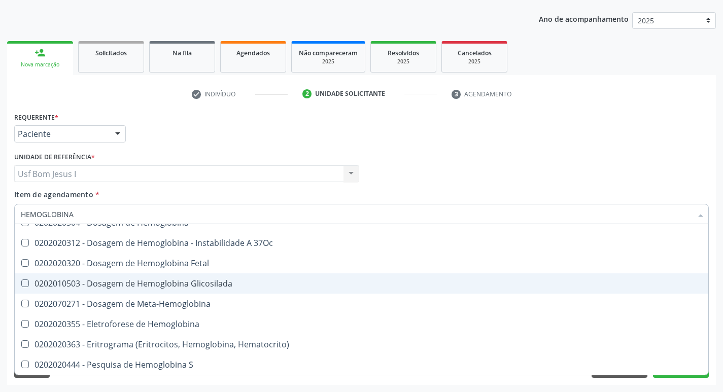
click at [341, 281] on div "0202010503 - Dosagem de Hemoglobina Glicosilada" at bounding box center [361, 283] width 681 height 8
checkbox Glicosilada "true"
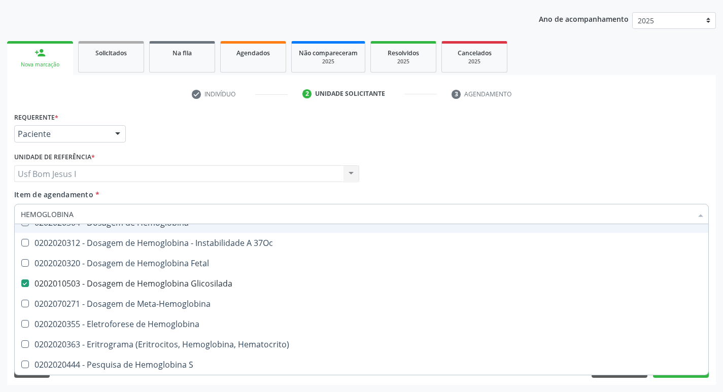
click at [167, 209] on input "HEMOGLOBINA" at bounding box center [356, 214] width 671 height 20
type input "DOS"
checkbox Glicosilada "false"
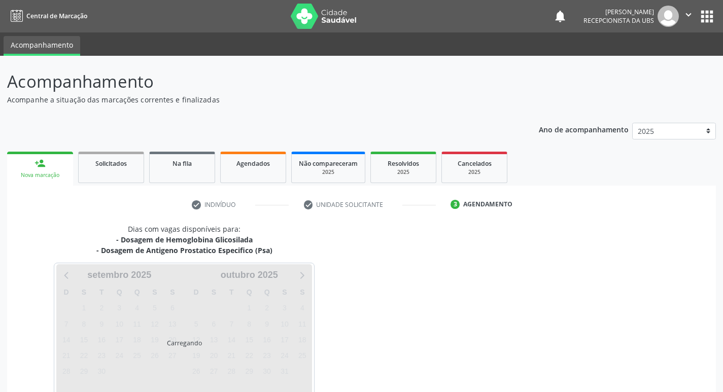
scroll to position [60, 0]
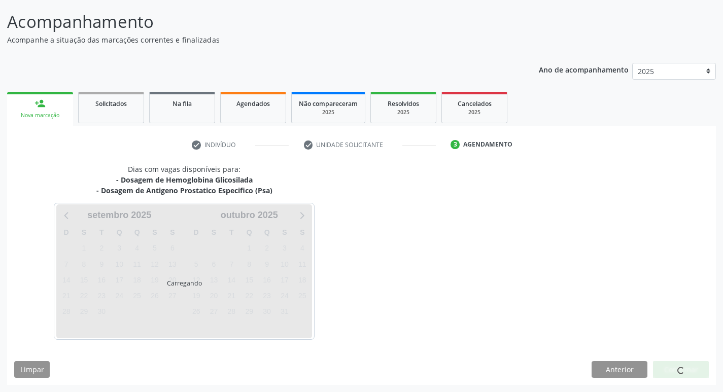
click at [416, 262] on div "Dias com vagas disponíveis para: - Dosagem de Hemoglobina Glicosilada - Dosagem…" at bounding box center [361, 251] width 708 height 175
